Goal: Task Accomplishment & Management: Use online tool/utility

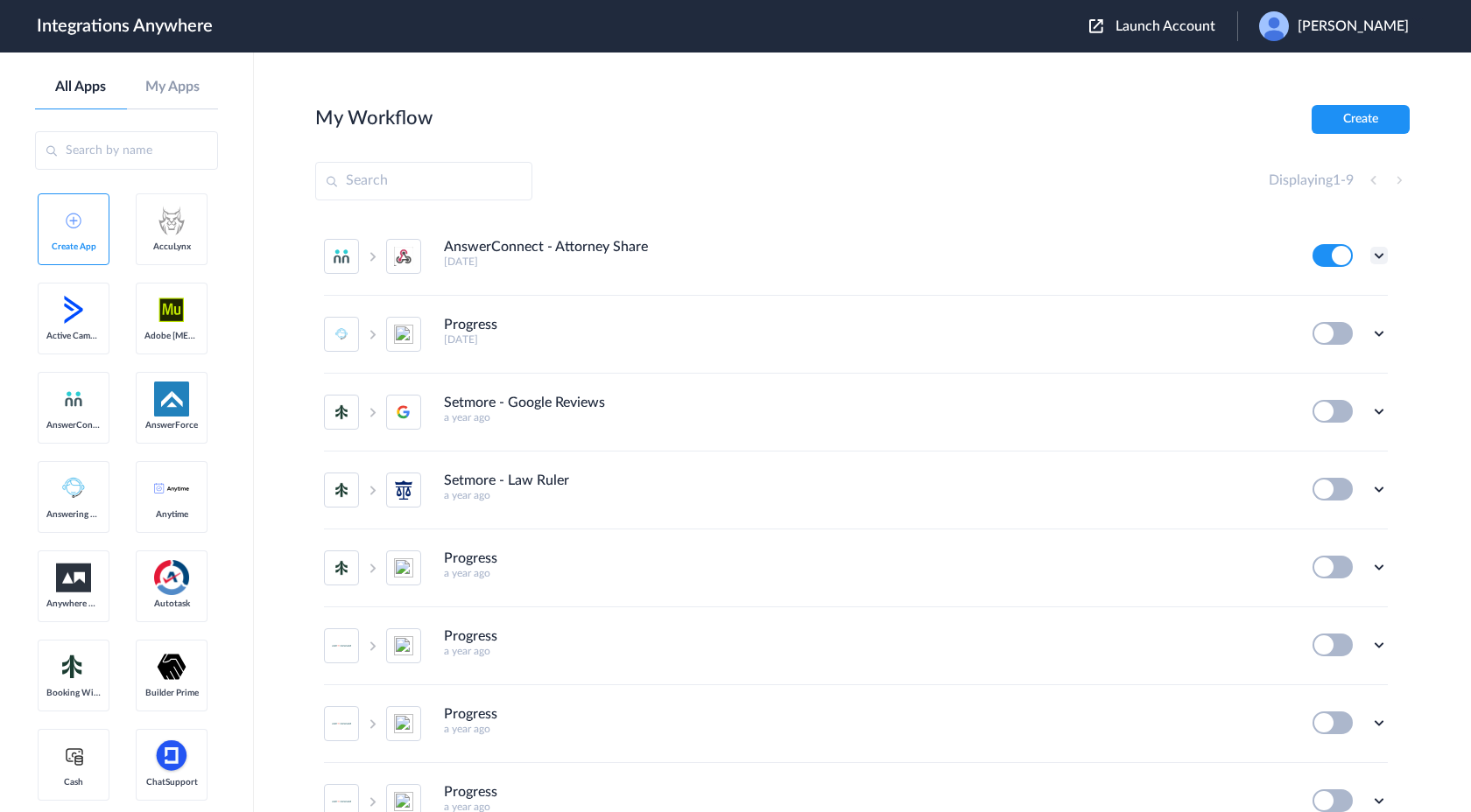
click at [1380, 254] on icon at bounding box center [1378, 255] width 17 height 17
click at [1330, 309] on li "Edit" at bounding box center [1331, 296] width 114 height 32
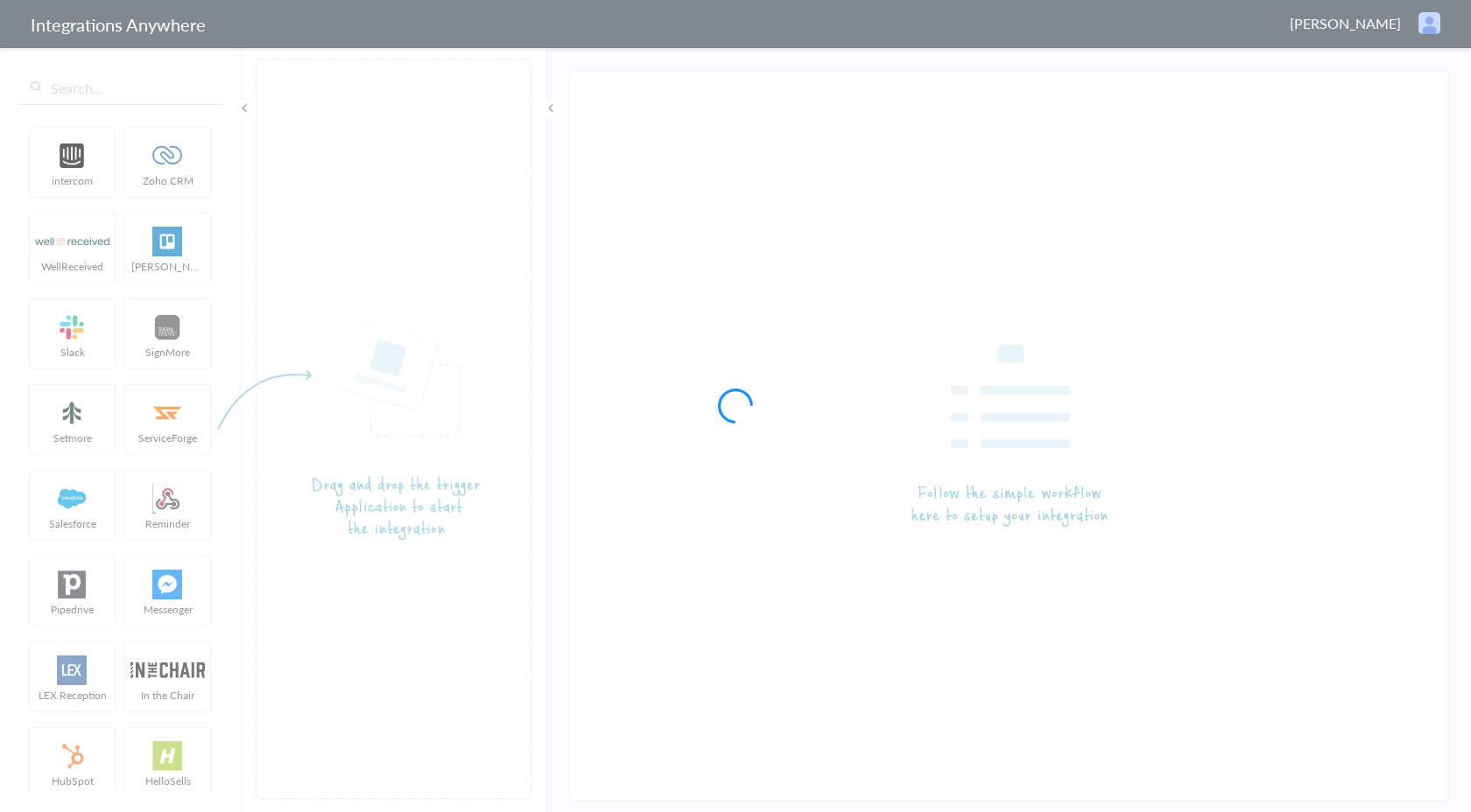
type input "AnswerConnect - Attorney Share"
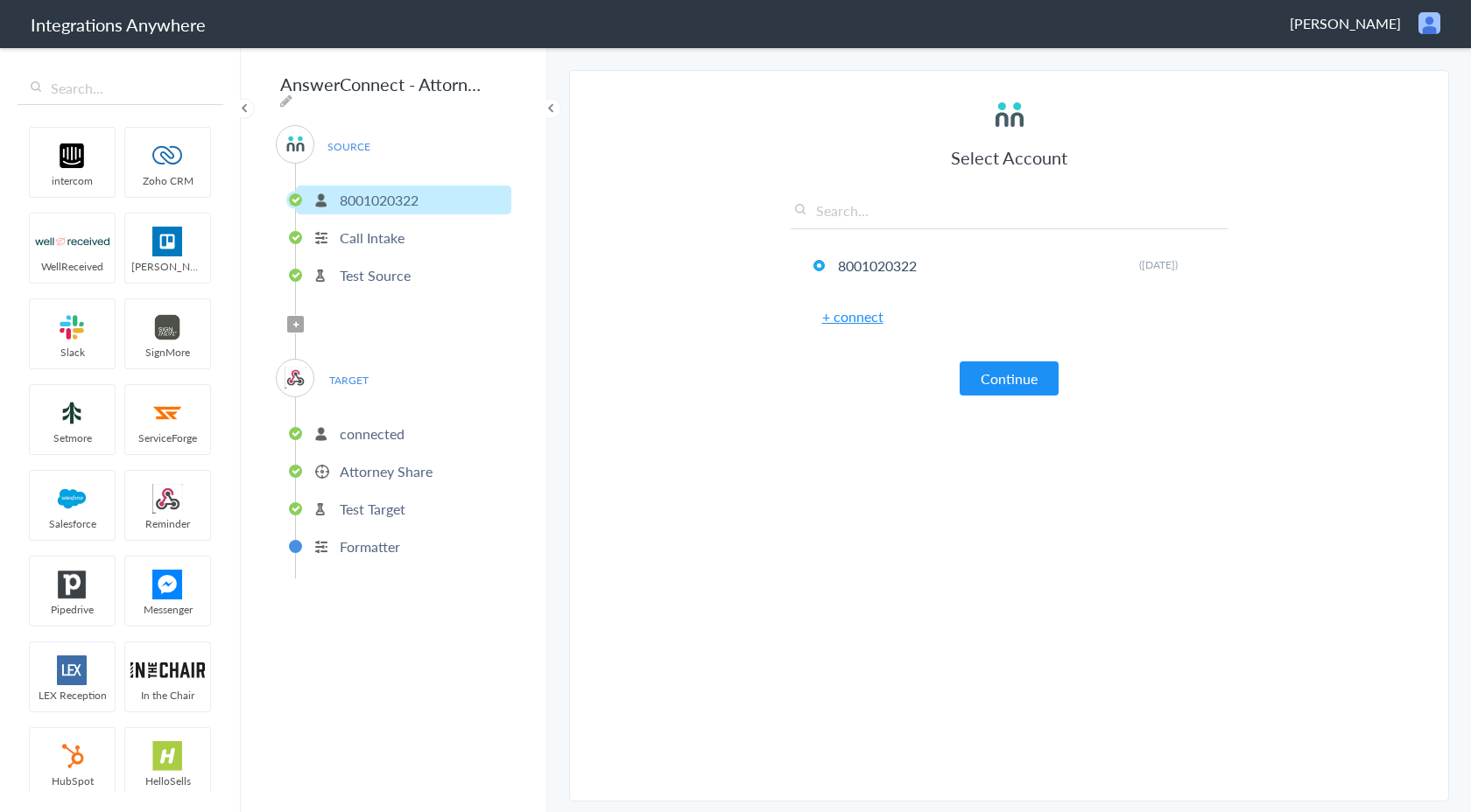
click at [386, 461] on p "Attorney Share" at bounding box center [386, 471] width 93 height 20
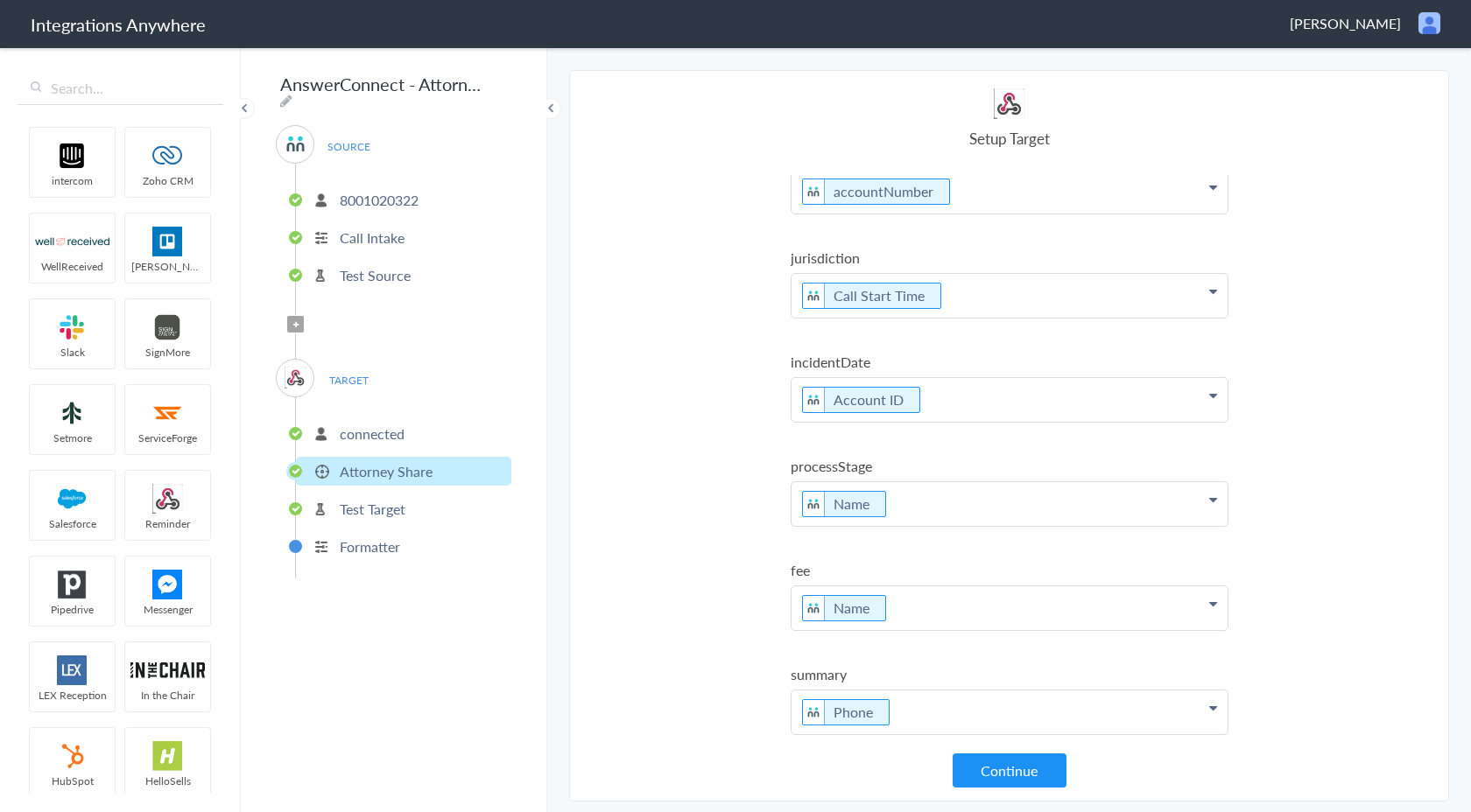
scroll to position [460, 0]
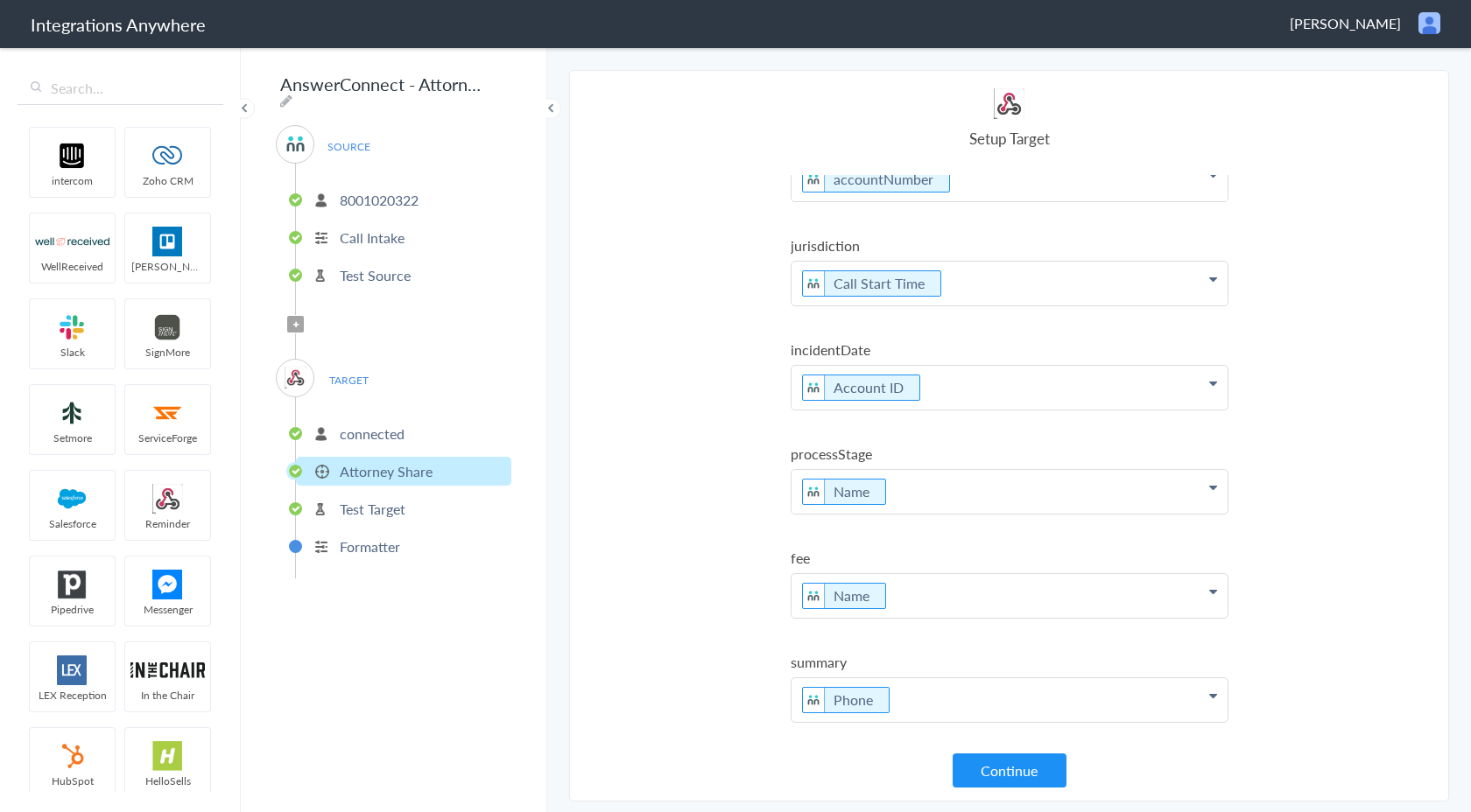
click at [1215, 390] on p "Account ID" at bounding box center [1009, 388] width 436 height 44
click at [1235, 379] on section "Select Account 8001020322 Rename Delete ([DATE]) + connect Continue Setup Sourc…" at bounding box center [1009, 435] width 880 height 731
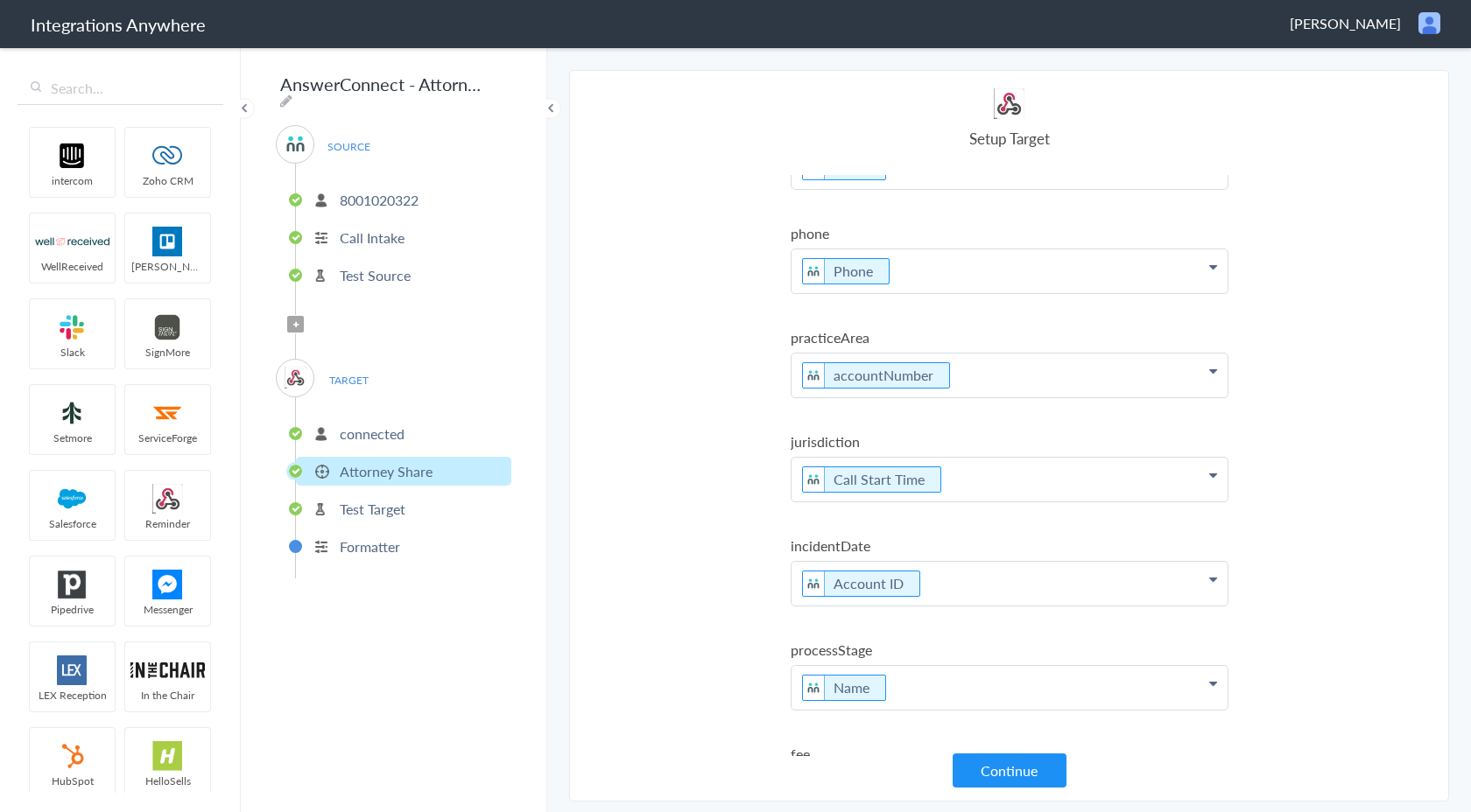
scroll to position [272, 0]
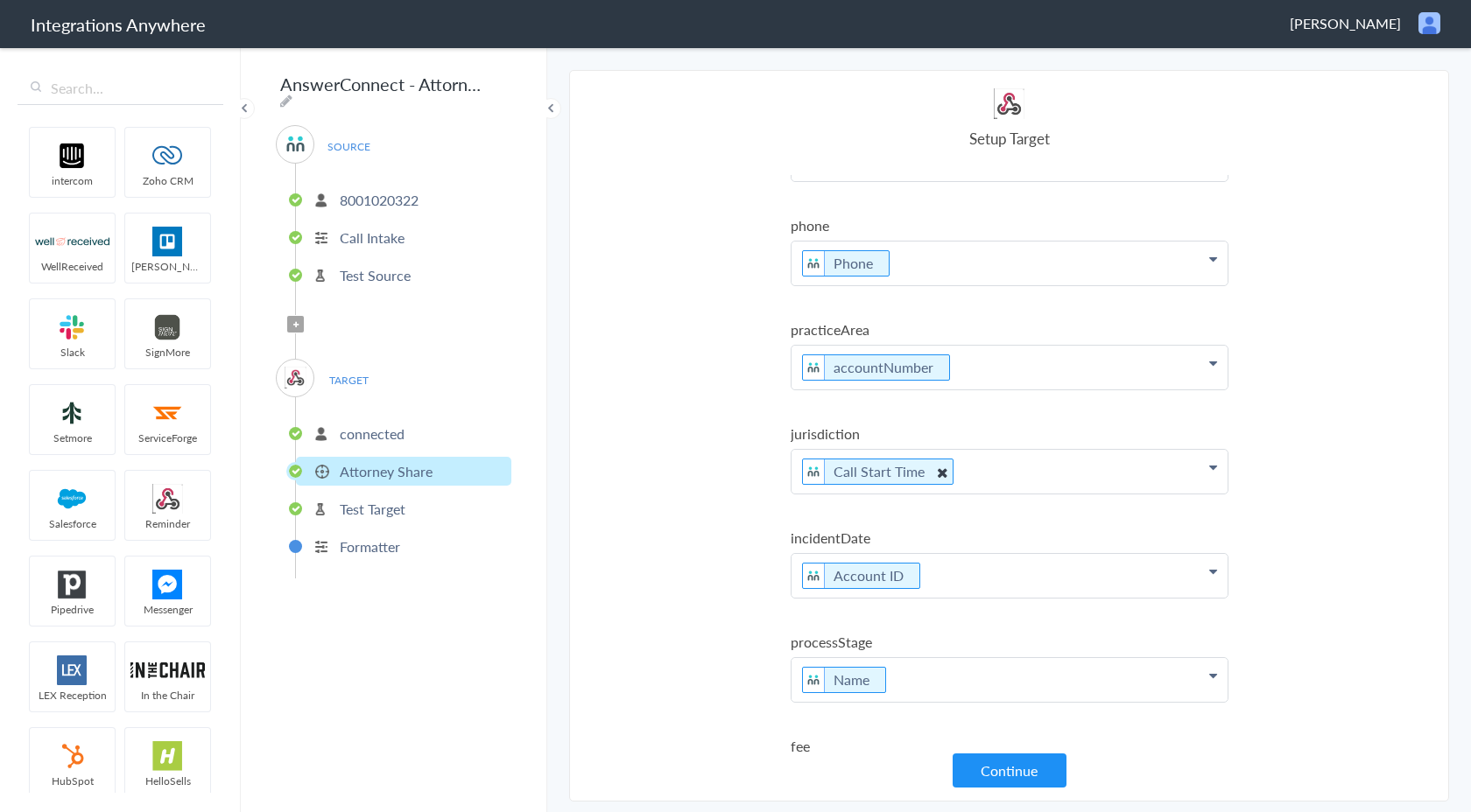
click at [934, 468] on icon at bounding box center [940, 472] width 19 height 22
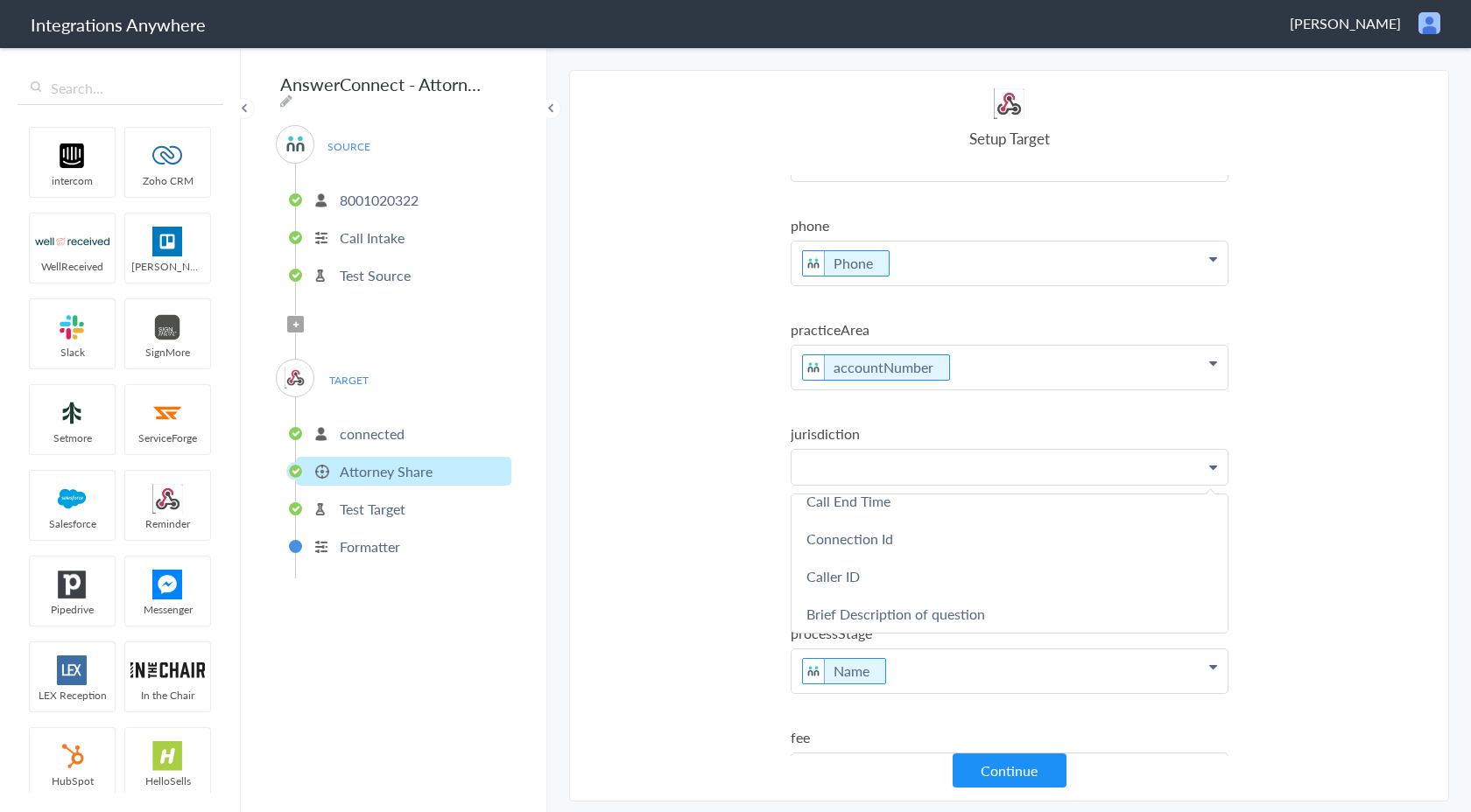
scroll to position [431, 0]
click at [730, 592] on section "Select Account 8001020322 Rename Delete ([DATE]) + connect Continue Setup Sourc…" at bounding box center [1009, 435] width 880 height 731
click at [832, 463] on p at bounding box center [1009, 466] width 436 height 34
click at [740, 498] on section "Select Account 8001020322 Rename Delete ([DATE]) + connect Continue Setup Sourc…" at bounding box center [1009, 435] width 880 height 731
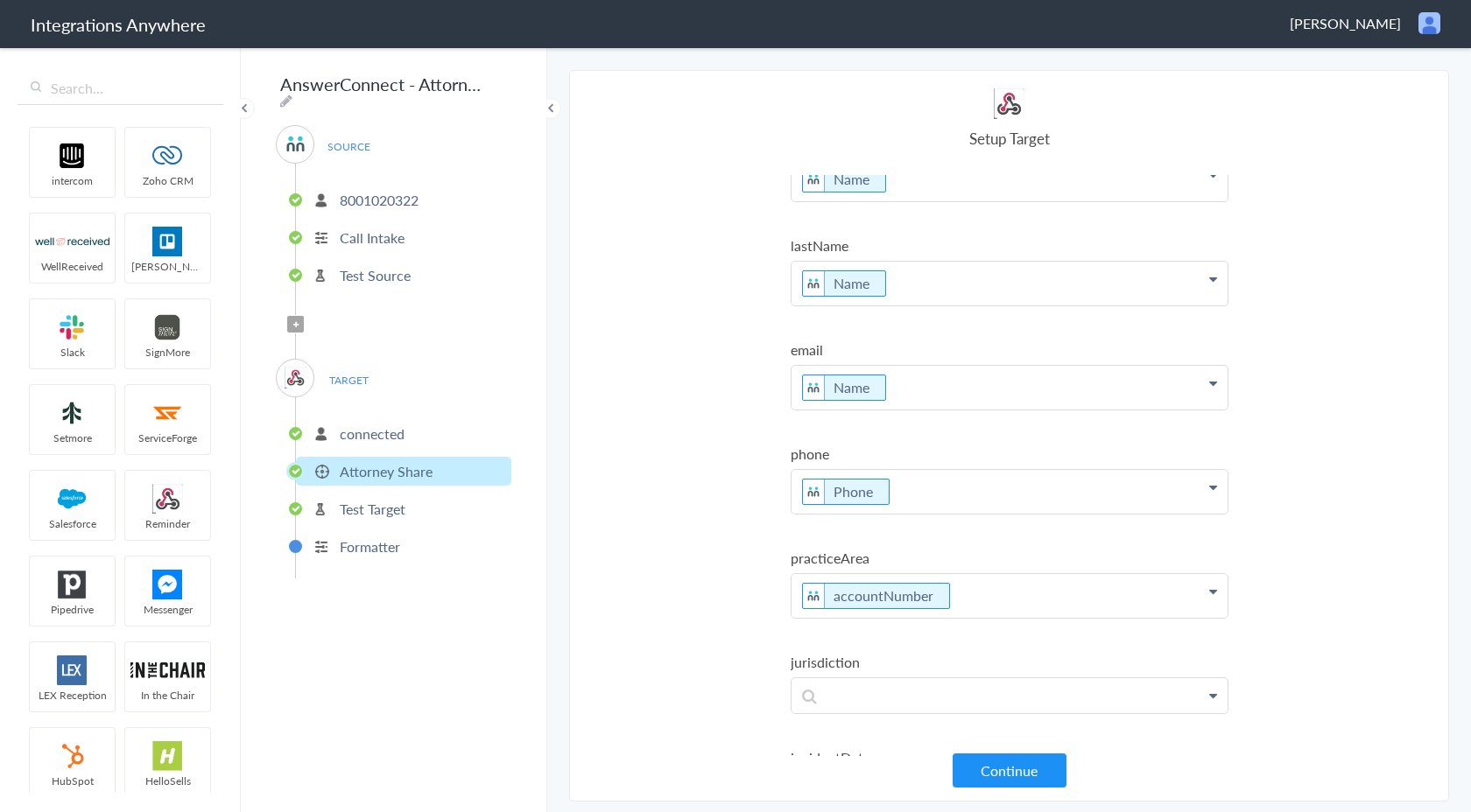
scroll to position [0, 0]
